Goal: Task Accomplishment & Management: Manage account settings

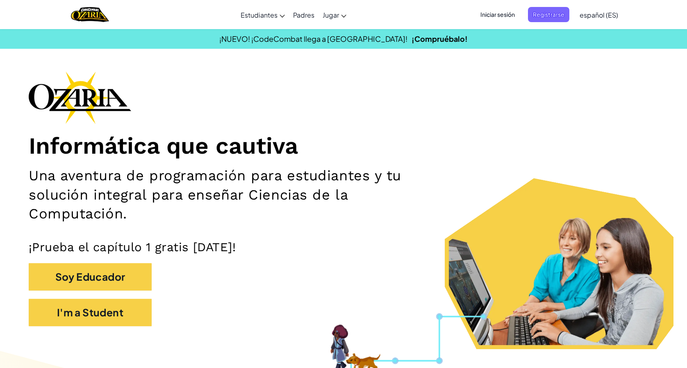
click at [513, 15] on span "Iniciar sesión" at bounding box center [497, 14] width 44 height 15
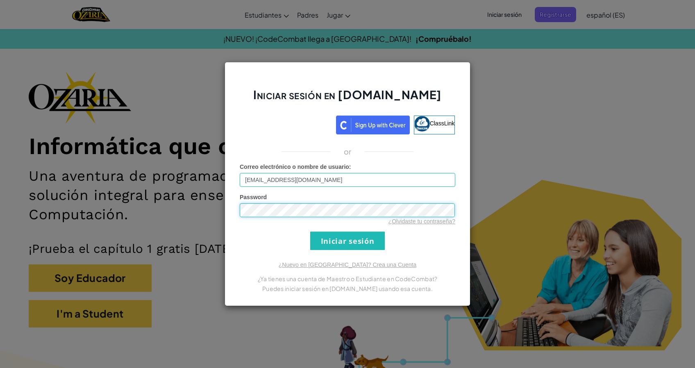
click at [310, 231] on input "Iniciar sesión" at bounding box center [347, 240] width 75 height 18
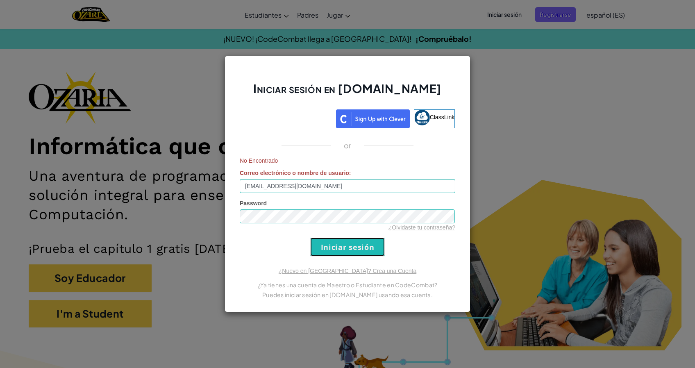
click at [340, 250] on input "Iniciar sesión" at bounding box center [347, 247] width 75 height 18
click at [310, 238] on input "Iniciar sesión" at bounding box center [347, 247] width 75 height 18
click at [143, 214] on div "Iniciar sesión en [DOMAIN_NAME] ClassLink or No Encontrado Correo electrónico o…" at bounding box center [347, 184] width 695 height 368
click at [331, 252] on input "Iniciar sesión" at bounding box center [347, 247] width 75 height 18
click at [330, 250] on input "Iniciar sesión" at bounding box center [347, 247] width 75 height 18
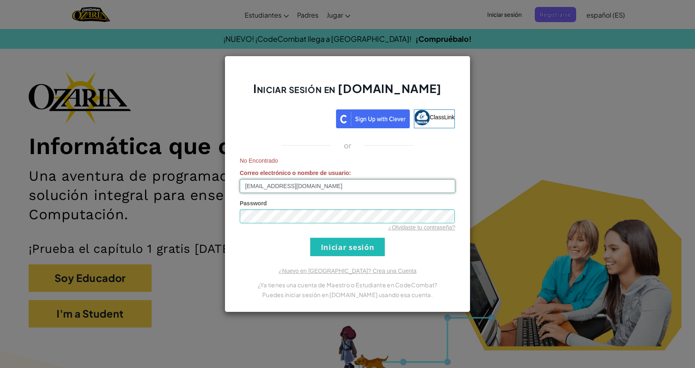
click at [247, 191] on input "[EMAIL_ADDRESS][DOMAIN_NAME]" at bounding box center [348, 186] width 216 height 14
click at [332, 190] on input "[EMAIL_ADDRESS][DOMAIN_NAME]" at bounding box center [348, 186] width 216 height 14
click at [358, 171] on div "No Encontrado Correo electrónico o nombre de usuario : [EMAIL_ADDRESS][DOMAIN_N…" at bounding box center [348, 175] width 216 height 36
click at [315, 192] on input "[EMAIL_ADDRESS][DOMAIN_NAME]" at bounding box center [348, 186] width 216 height 14
click at [307, 189] on input "[EMAIL_ADDRESS][DOMAIN_NAME]" at bounding box center [348, 186] width 216 height 14
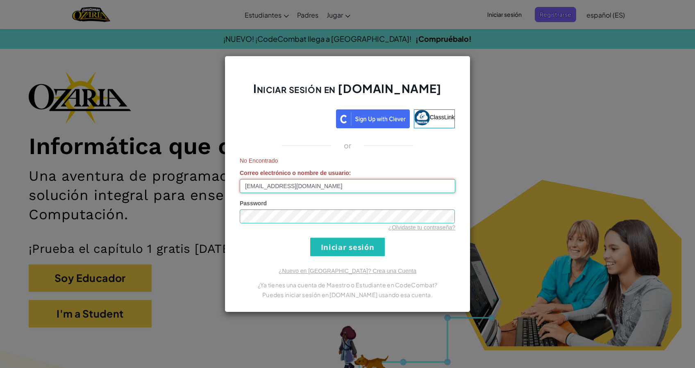
click at [308, 189] on input "[EMAIL_ADDRESS][DOMAIN_NAME]" at bounding box center [348, 186] width 216 height 14
drag, startPoint x: 446, startPoint y: 234, endPoint x: 443, endPoint y: 238, distance: 5.5
click at [445, 240] on form "No Encontrado Correo electrónico o nombre de usuario : [EMAIL_ADDRESS][DOMAIN_N…" at bounding box center [348, 207] width 216 height 100
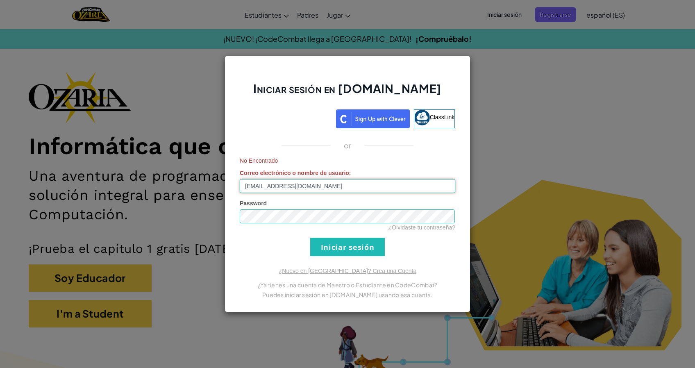
click at [300, 189] on input "[EMAIL_ADDRESS][DOMAIN_NAME]" at bounding box center [348, 186] width 216 height 14
click at [262, 190] on input "[EMAIL_ADDRESS][DOMAIN_NAME]" at bounding box center [348, 186] width 216 height 14
click at [258, 191] on input "[EMAIL_ADDRESS][DOMAIN_NAME]" at bounding box center [348, 186] width 216 height 14
type input "[EMAIL_ADDRESS][DOMAIN_NAME]"
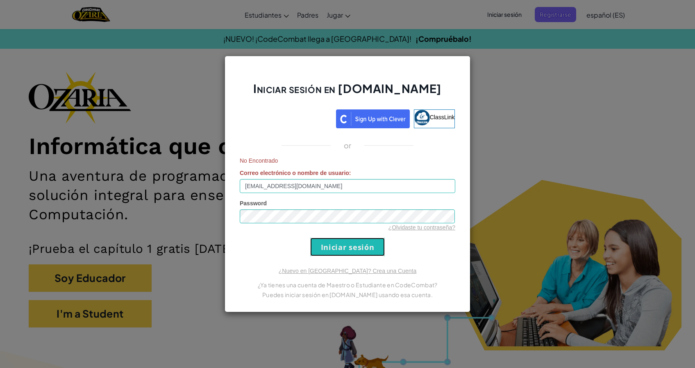
click at [357, 248] on input "Iniciar sesión" at bounding box center [347, 247] width 75 height 18
